Goal: Find specific page/section: Locate item on page

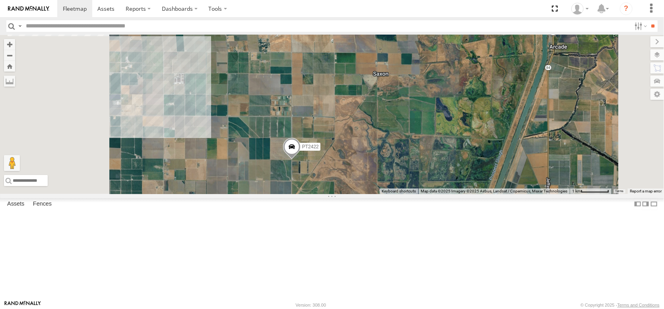
drag, startPoint x: 376, startPoint y: 146, endPoint x: 421, endPoint y: 112, distance: 56.8
click at [392, 128] on div "PT2422 PT2421" at bounding box center [332, 114] width 664 height 159
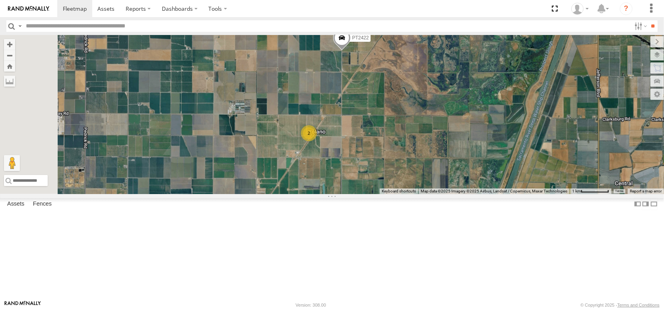
drag, startPoint x: 353, startPoint y: 212, endPoint x: 344, endPoint y: 79, distance: 133.8
click at [345, 81] on div "PT2422 PT2421 5 2" at bounding box center [332, 114] width 664 height 159
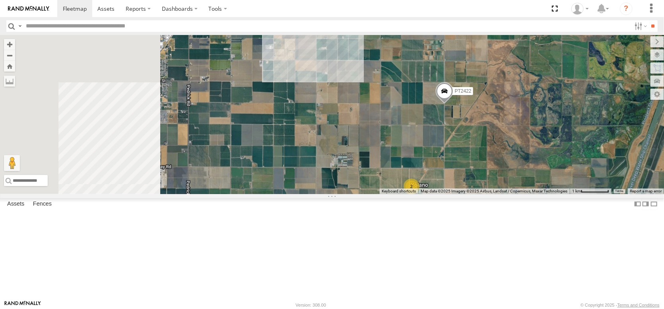
drag, startPoint x: 344, startPoint y: 79, endPoint x: 495, endPoint y: 272, distance: 245.2
click at [510, 308] on html at bounding box center [332, 154] width 664 height 309
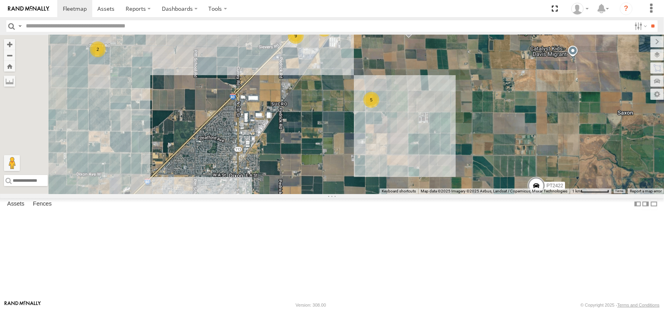
drag, startPoint x: 467, startPoint y: 171, endPoint x: 445, endPoint y: 271, distance: 102.2
click at [445, 194] on div "PT2422 PT2421 5 2 9 AL2329 AL2337 3 8 4 AL2288 2" at bounding box center [332, 114] width 664 height 159
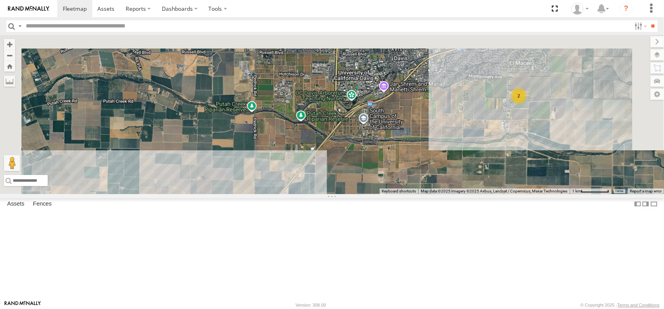
drag, startPoint x: 499, startPoint y: 148, endPoint x: 502, endPoint y: 200, distance: 51.4
click at [493, 194] on div "PT2422 PT2421 5 2 9 AL2329 AL2337 3 8 4 AL2288 2 2" at bounding box center [332, 114] width 664 height 159
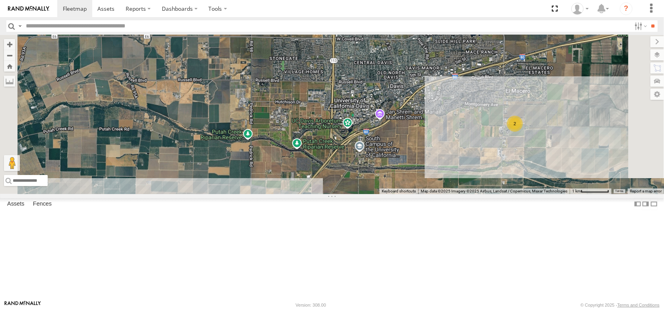
drag, startPoint x: 534, startPoint y: 153, endPoint x: 507, endPoint y: 236, distance: 87.8
click at [507, 194] on div "PT2422 PT2421 5 2 9 AL2329 AL2337 3 8 4 AL2288 2 2" at bounding box center [332, 114] width 664 height 159
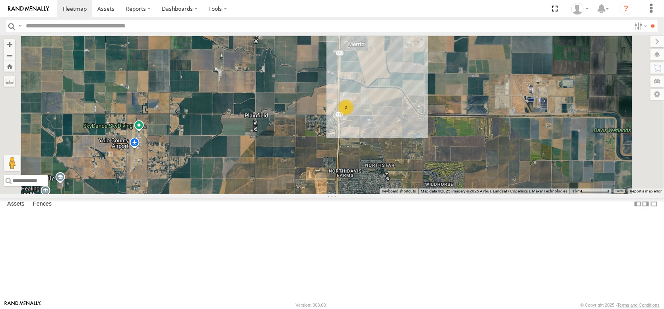
drag, startPoint x: 458, startPoint y: 141, endPoint x: 497, endPoint y: 244, distance: 109.7
click at [498, 194] on div "PT2422 PT2421 5 2 9 AL2329 AL2337 3 8 4 AL2288 2 2 2" at bounding box center [332, 114] width 664 height 159
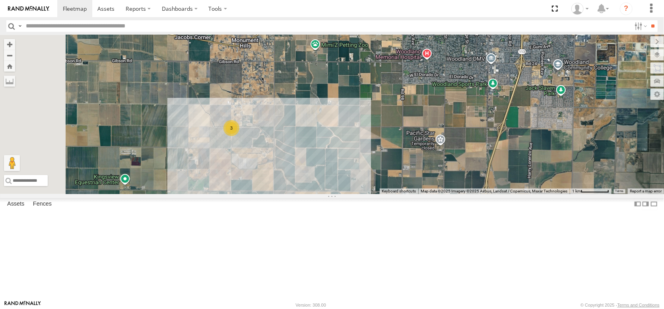
drag, startPoint x: 332, startPoint y: 151, endPoint x: 472, endPoint y: 271, distance: 184.0
click at [472, 194] on div "PT2422 PT2421 5 2 9 AL2329 AL2337 3 8 4 AL2288 2 2 2 3" at bounding box center [332, 114] width 664 height 159
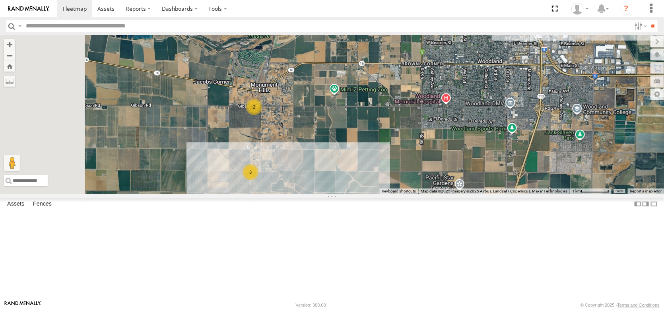
drag, startPoint x: 391, startPoint y: 140, endPoint x: 394, endPoint y: 227, distance: 87.5
click at [387, 194] on div "← Move left → Move right ↑ Move up ↓ Move down + Zoom in - Zoom out Home Jump l…" at bounding box center [332, 114] width 664 height 159
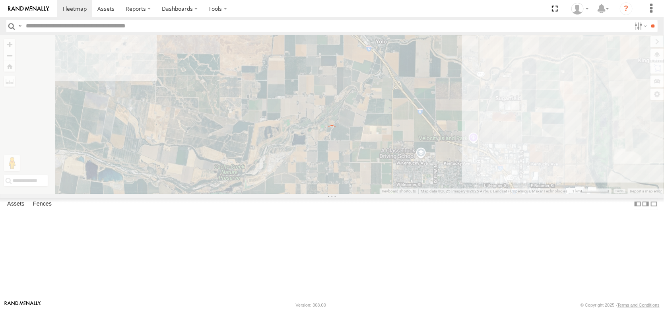
drag, startPoint x: 393, startPoint y: 221, endPoint x: 389, endPoint y: 205, distance: 16.6
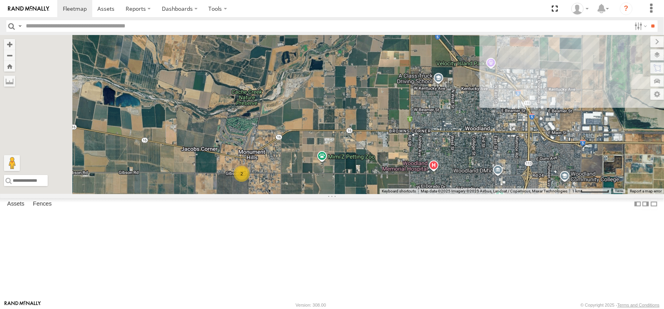
click at [387, 194] on div "3 2 2" at bounding box center [332, 114] width 664 height 159
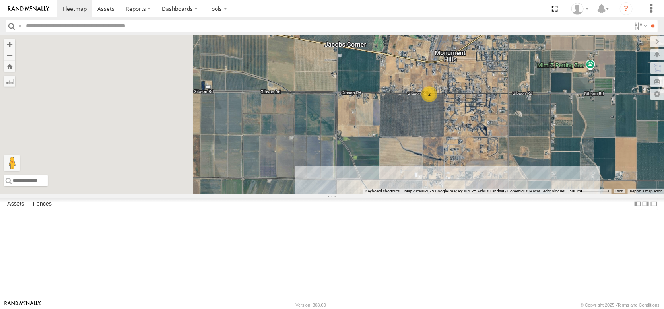
drag, startPoint x: 321, startPoint y: 233, endPoint x: 545, endPoint y: 163, distance: 235.0
click at [545, 163] on div "2" at bounding box center [332, 114] width 664 height 159
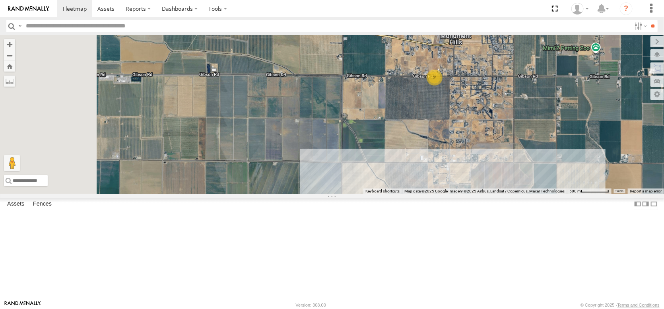
drag, startPoint x: 405, startPoint y: 214, endPoint x: 410, endPoint y: 152, distance: 62.2
click at [411, 154] on div "2 3" at bounding box center [332, 114] width 664 height 159
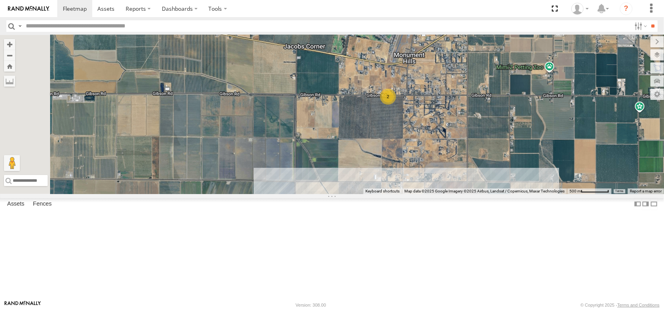
drag, startPoint x: 393, startPoint y: 96, endPoint x: 347, endPoint y: 162, distance: 80.2
click at [347, 162] on div "2 3" at bounding box center [332, 114] width 664 height 159
drag, startPoint x: 353, startPoint y: 227, endPoint x: 372, endPoint y: 61, distance: 166.9
click at [372, 62] on div "3 2" at bounding box center [332, 114] width 664 height 159
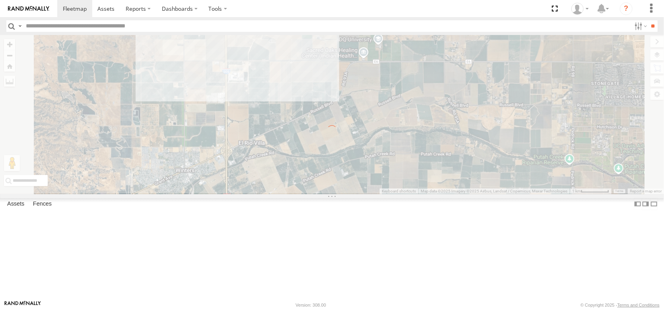
drag, startPoint x: 348, startPoint y: 220, endPoint x: 409, endPoint y: 74, distance: 157.8
click at [409, 74] on div "← Move left → Move right ↑ Move up ↓ Move down + Zoom in - Zoom out Home Jump l…" at bounding box center [332, 114] width 664 height 159
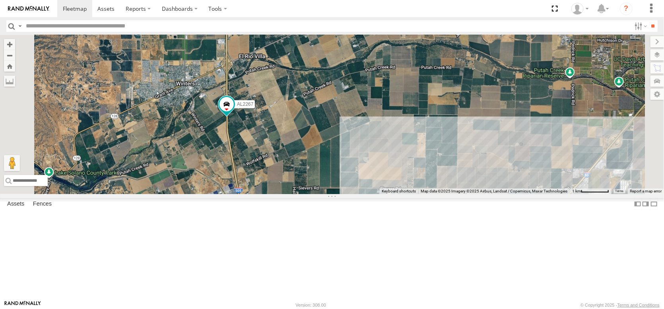
drag, startPoint x: 360, startPoint y: 198, endPoint x: 371, endPoint y: 78, distance: 120.1
click at [368, 82] on div "AL2381 AL2267" at bounding box center [332, 114] width 664 height 159
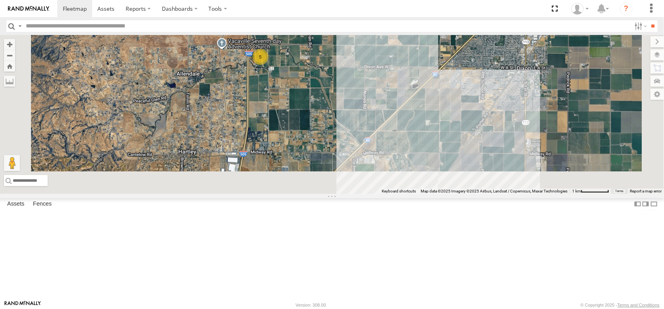
drag, startPoint x: 352, startPoint y: 179, endPoint x: 345, endPoint y: 47, distance: 132.5
click at [345, 47] on div "AL2381 AL2267 5 AL2345 2" at bounding box center [332, 114] width 664 height 159
